Goal: Navigation & Orientation: Go to known website

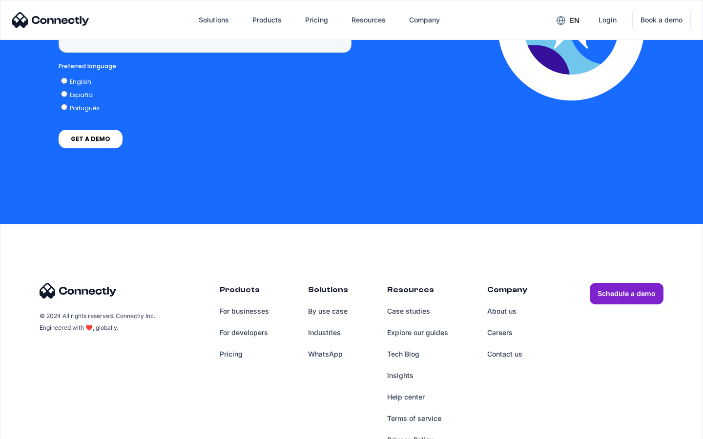
scroll to position [4025, 0]
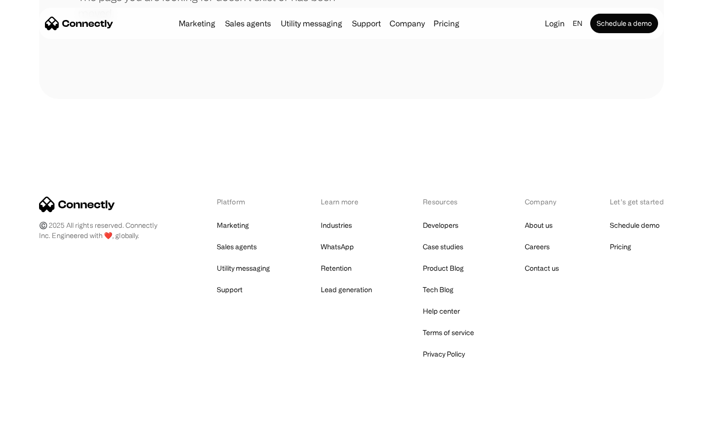
scroll to position [178, 0]
